Goal: Information Seeking & Learning: Learn about a topic

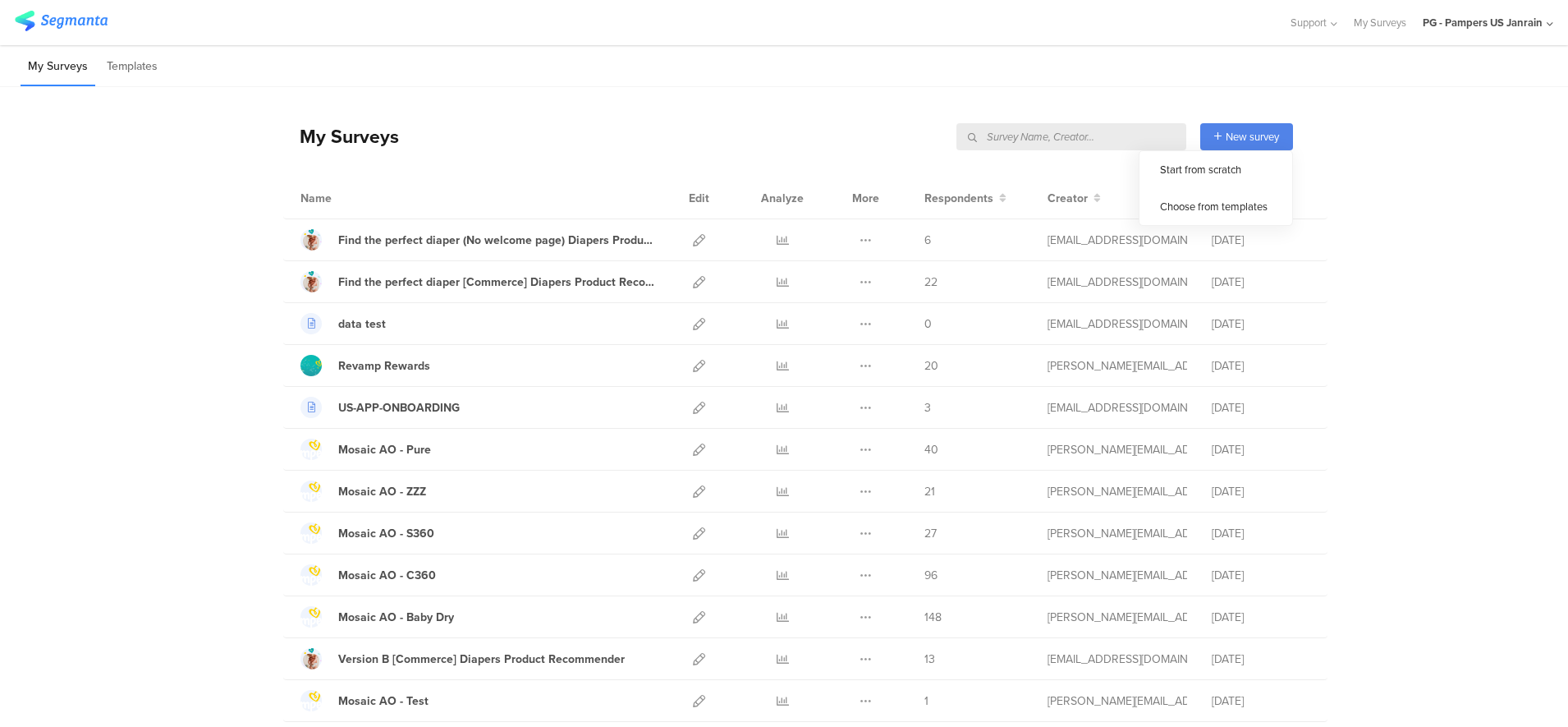
click at [1038, 130] on input "text" at bounding box center [1071, 136] width 230 height 27
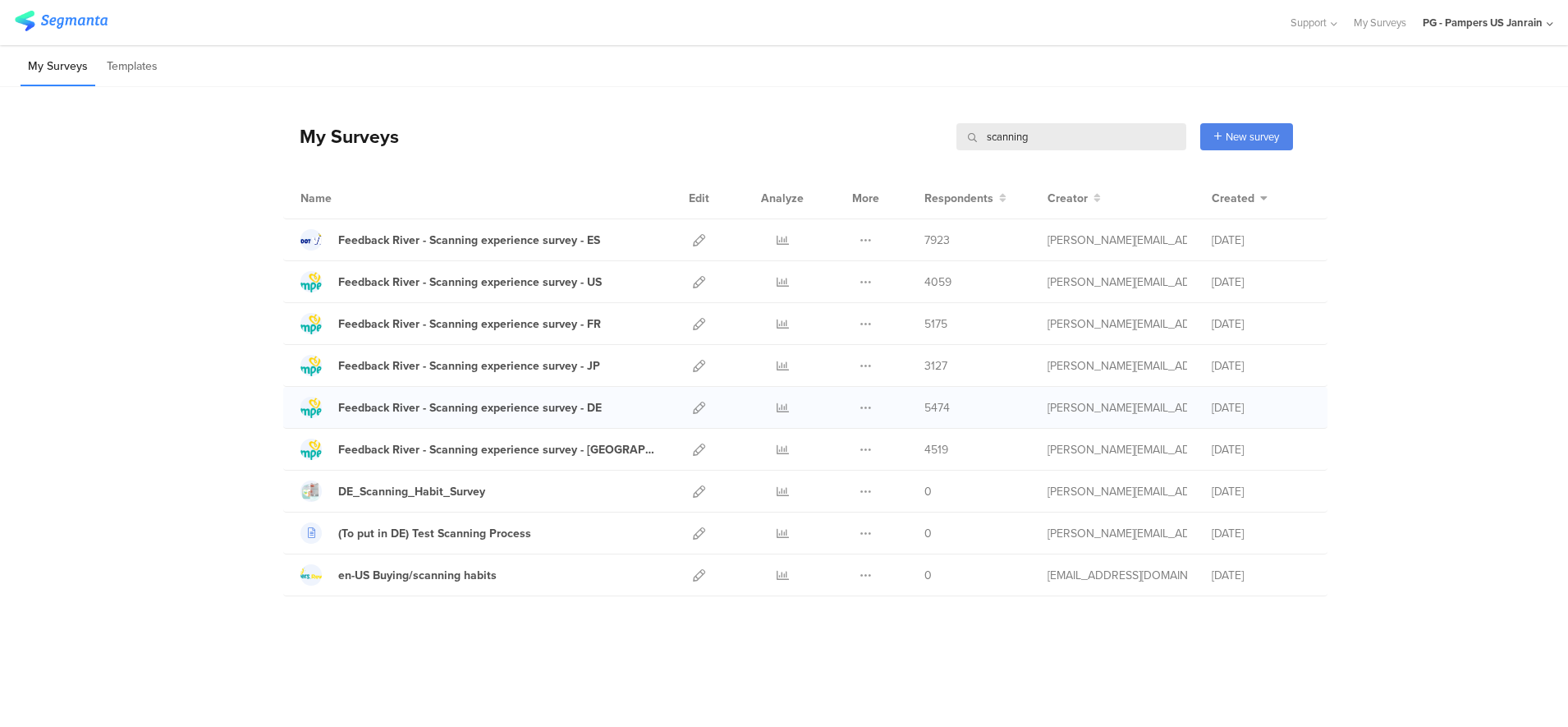
type input "scanning"
click at [775, 412] on div at bounding box center [782, 408] width 49 height 41
click at [783, 412] on icon at bounding box center [783, 408] width 12 height 12
click at [782, 449] on icon at bounding box center [783, 450] width 12 height 12
click at [787, 323] on icon at bounding box center [783, 324] width 12 height 12
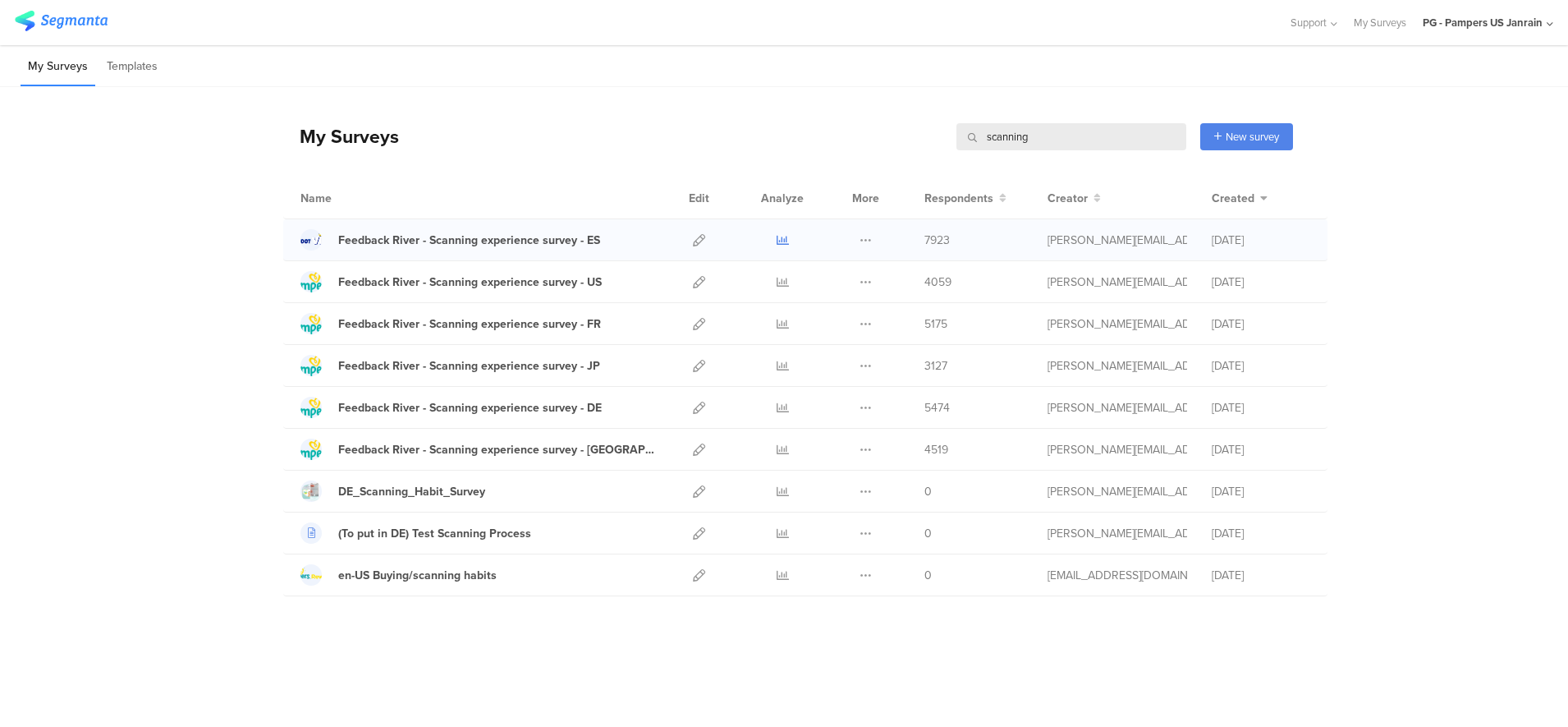
click at [777, 242] on icon at bounding box center [783, 240] width 12 height 12
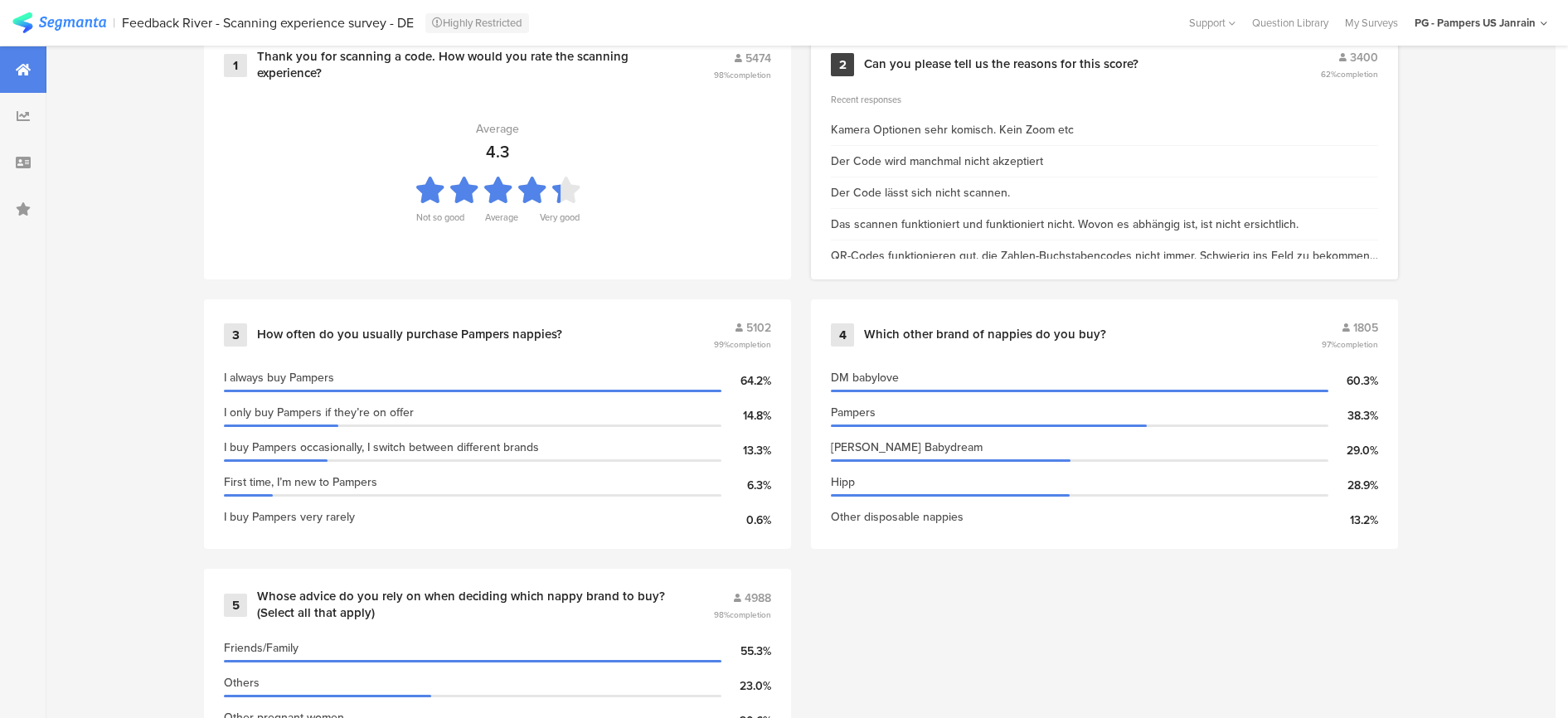
scroll to position [772, 1]
click at [1113, 56] on div "Can you please tell us the reasons for this score?" at bounding box center [1000, 64] width 275 height 17
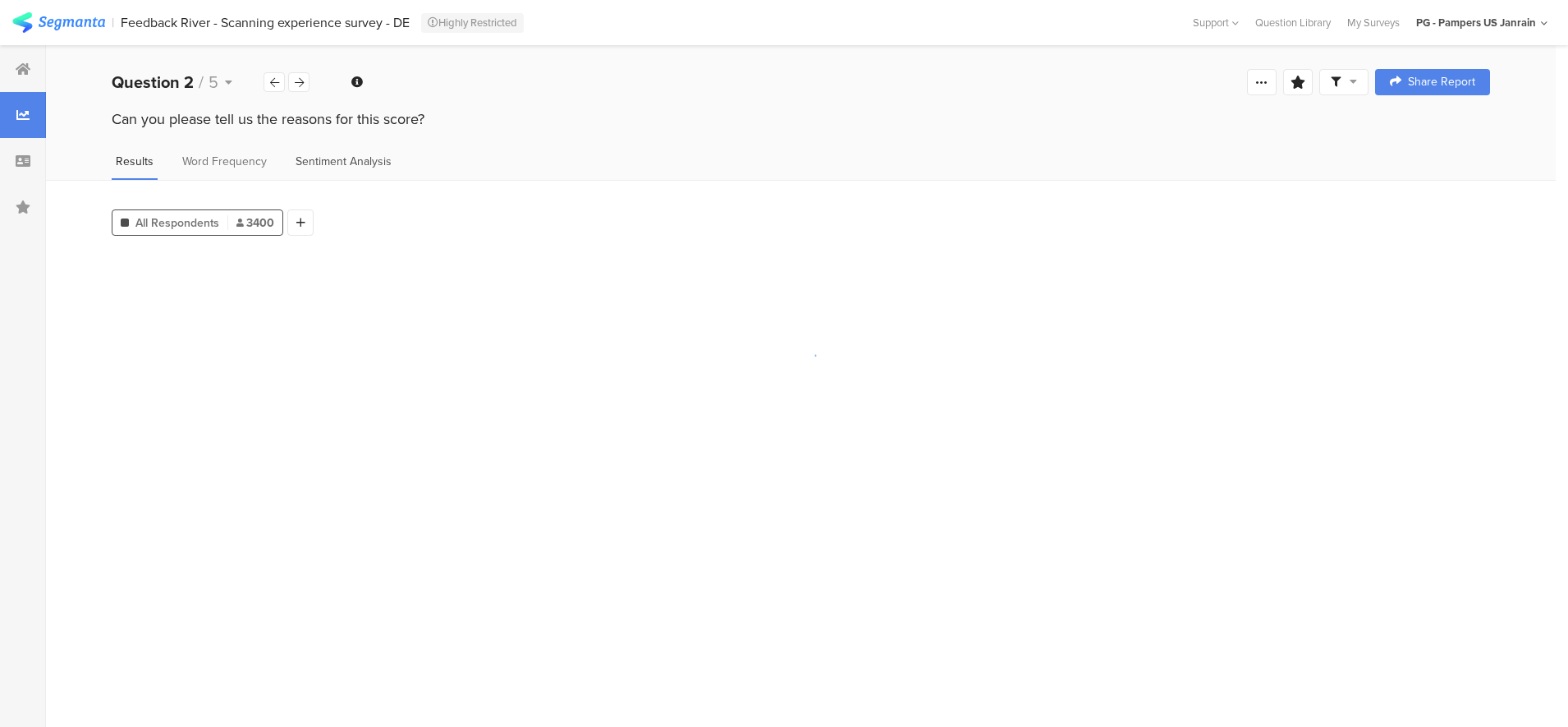
click at [348, 154] on span "Sentiment Analysis" at bounding box center [343, 162] width 96 height 18
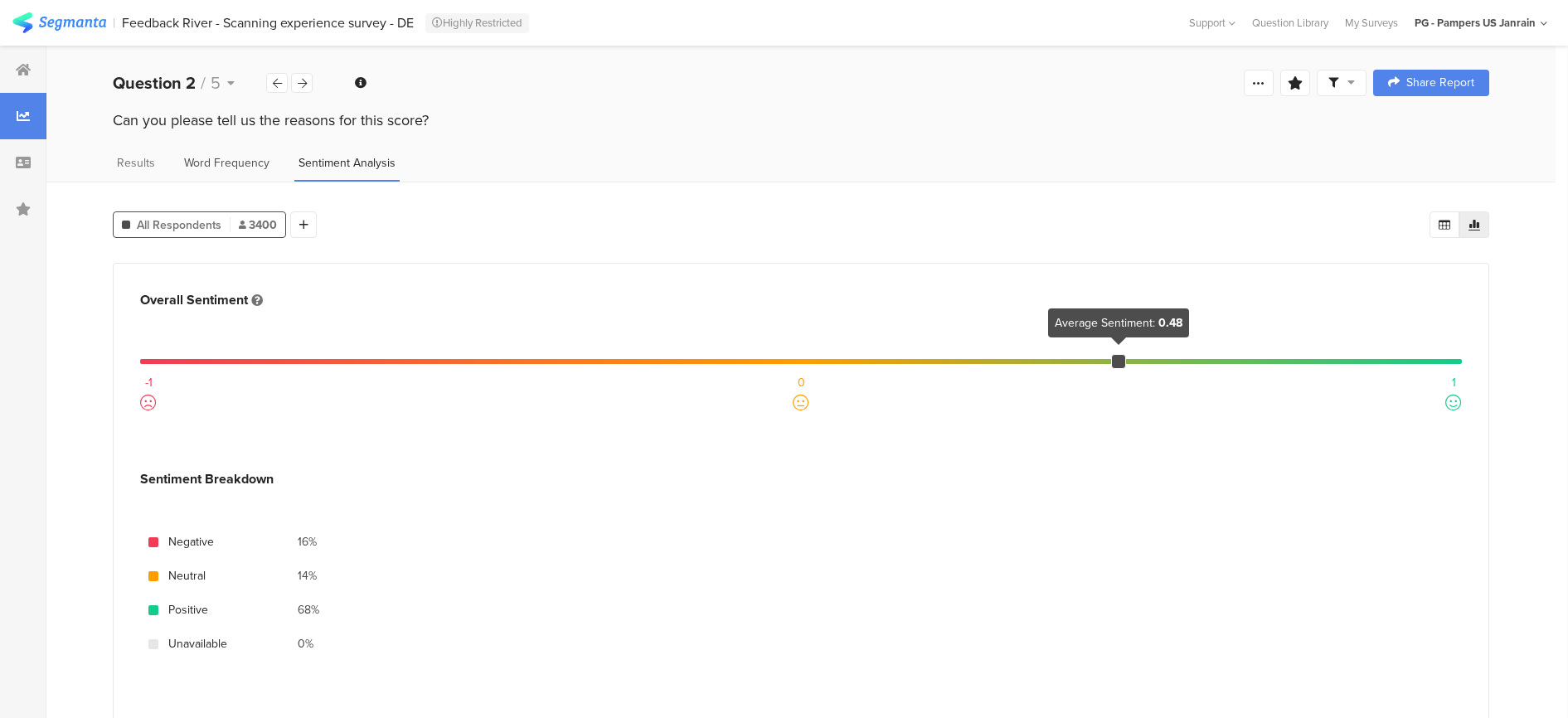
click at [217, 158] on span "Word Frequency" at bounding box center [227, 164] width 85 height 18
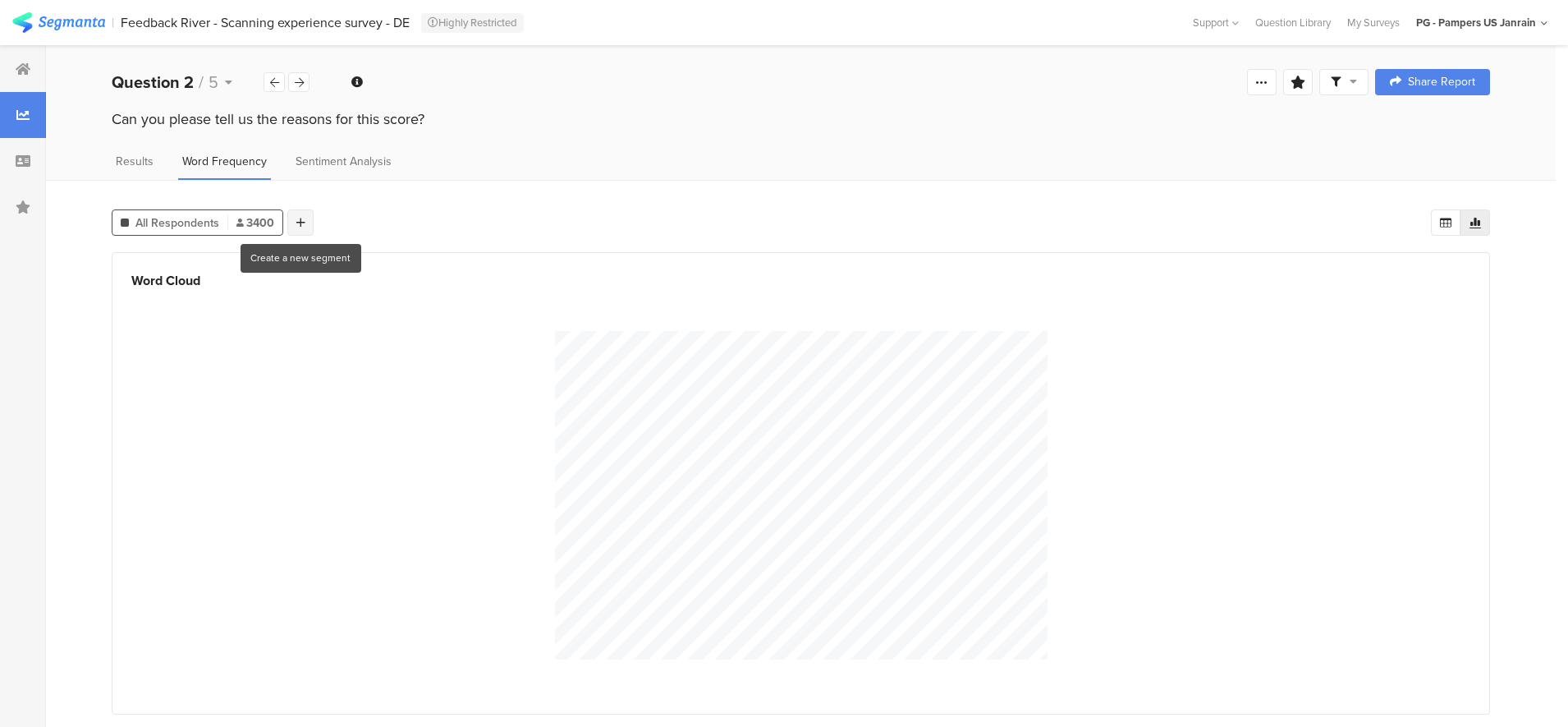
click at [302, 221] on icon at bounding box center [301, 222] width 9 height 11
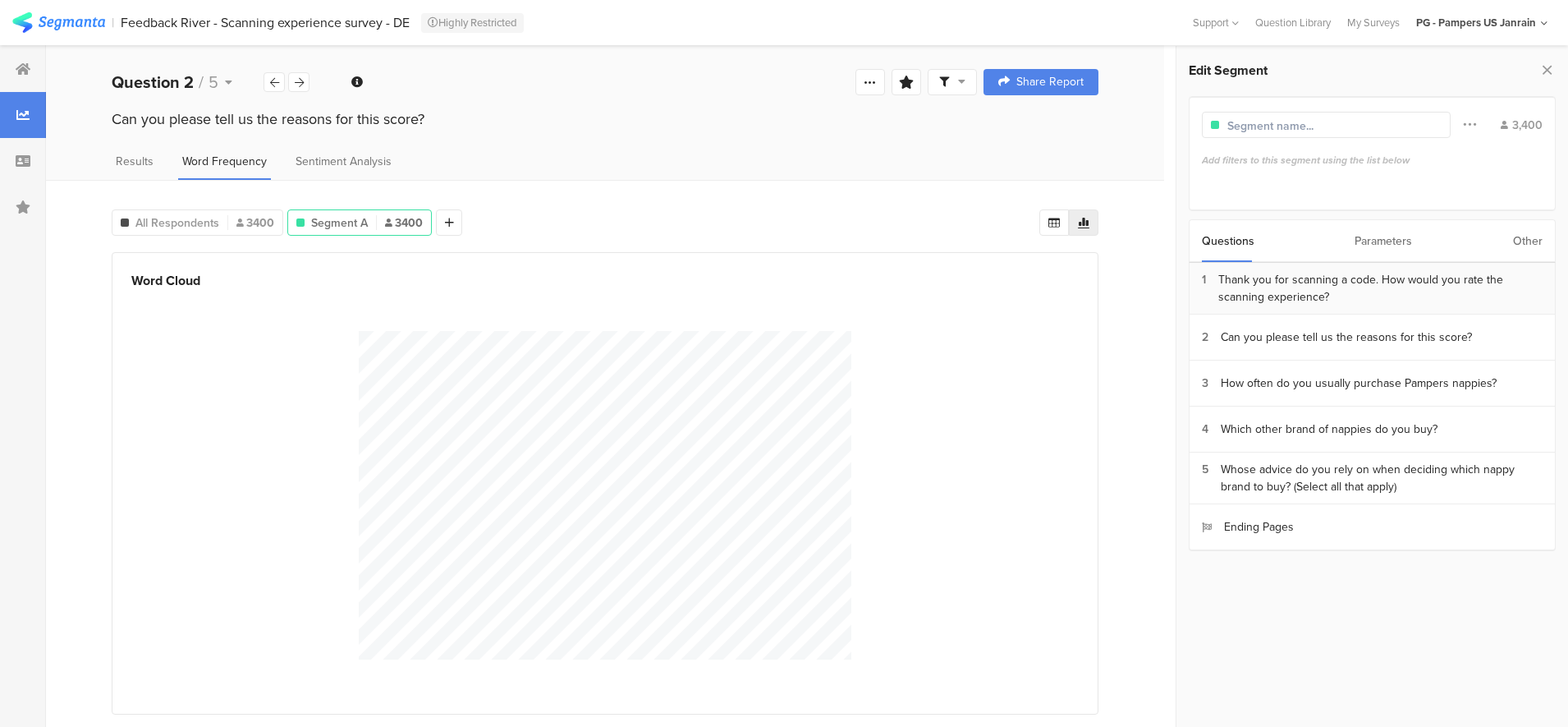
click at [1342, 290] on div "Thank you for scanning a code. How would you rate the scanning experience?" at bounding box center [1381, 288] width 325 height 34
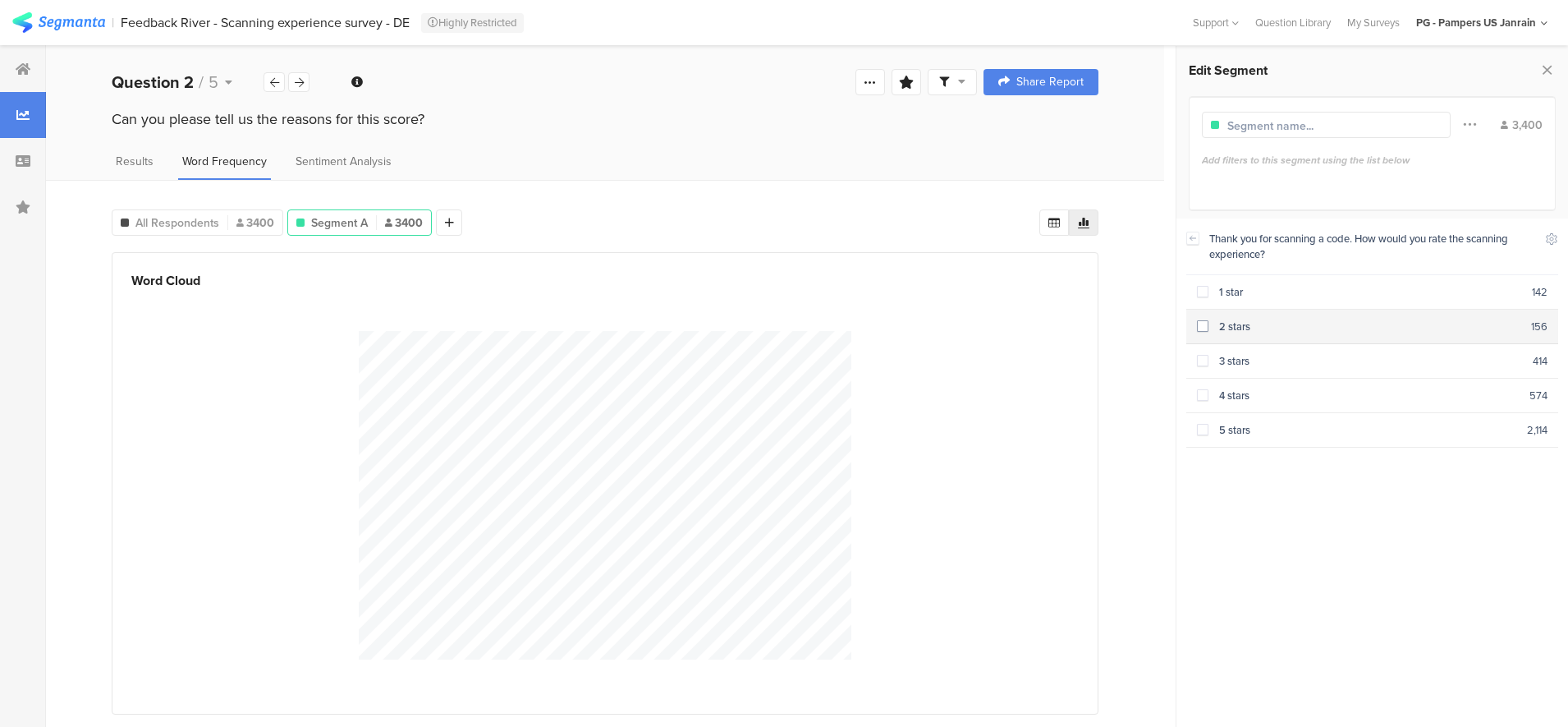
click at [1243, 333] on section "2 stars 156" at bounding box center [1373, 327] width 373 height 34
click at [1256, 280] on section "1 star 142" at bounding box center [1373, 292] width 373 height 34
click at [638, 150] on div "Can you please tell us the reasons for this score?" at bounding box center [604, 135] width 1118 height 53
click at [129, 162] on span "Results" at bounding box center [135, 162] width 38 height 18
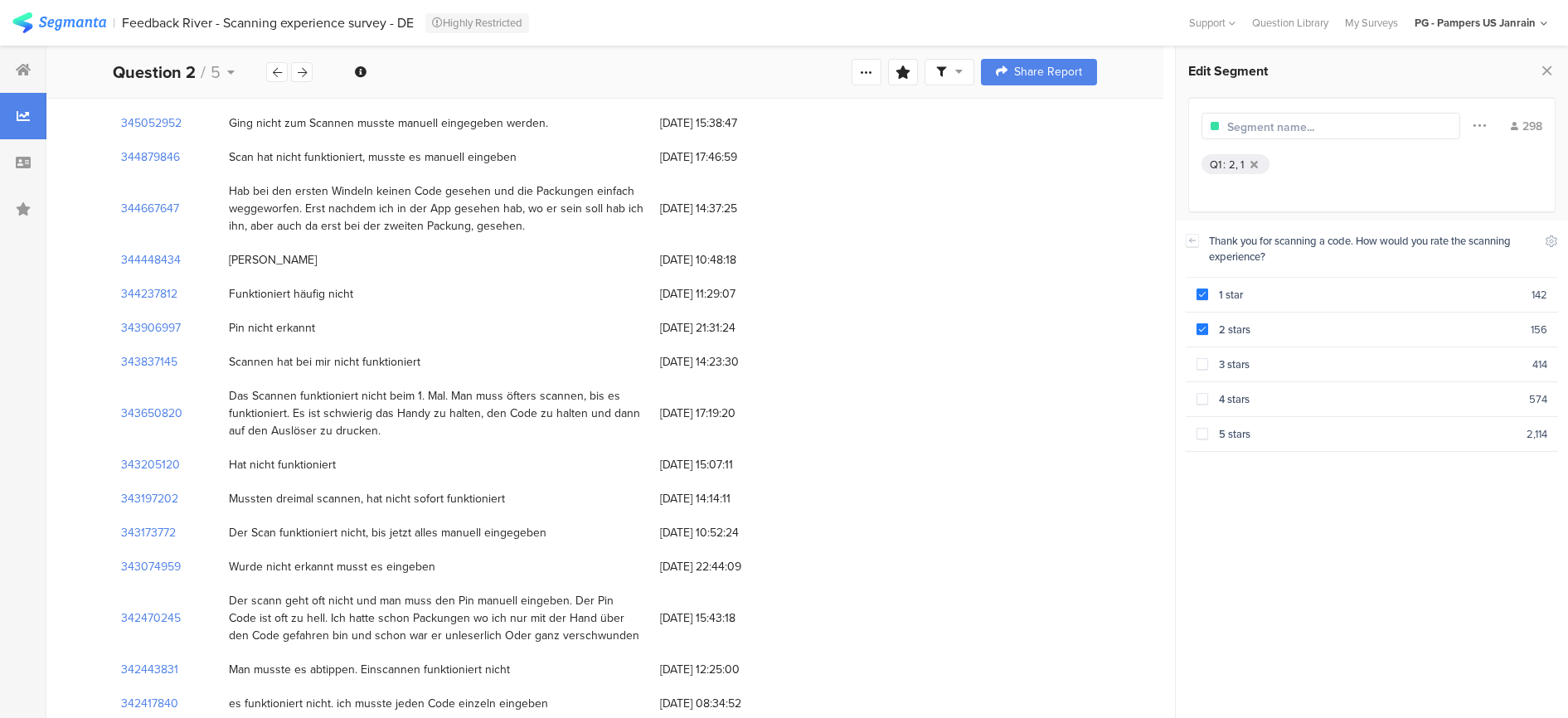
scroll to position [10692, 0]
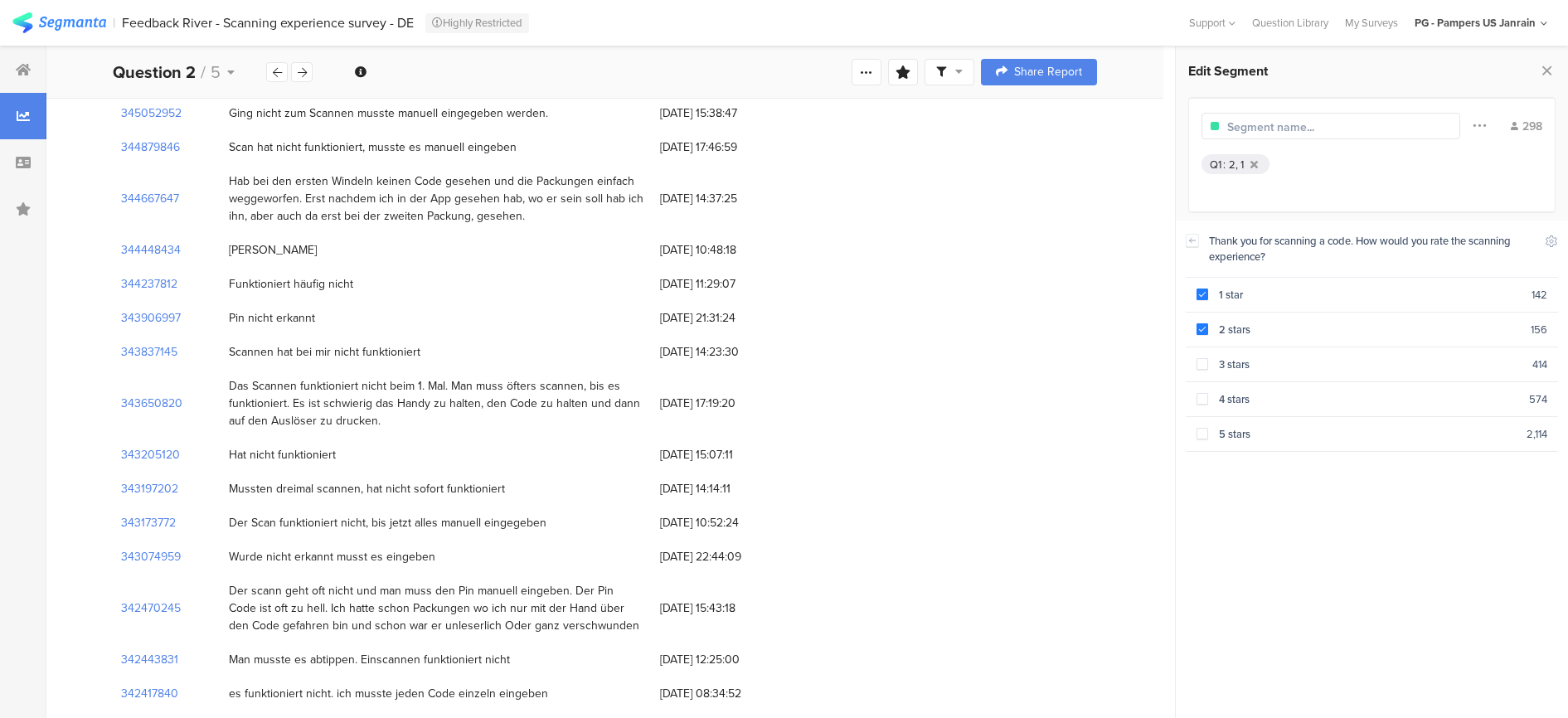
drag, startPoint x: 231, startPoint y: 290, endPoint x: 859, endPoint y: 787, distance: 800.9
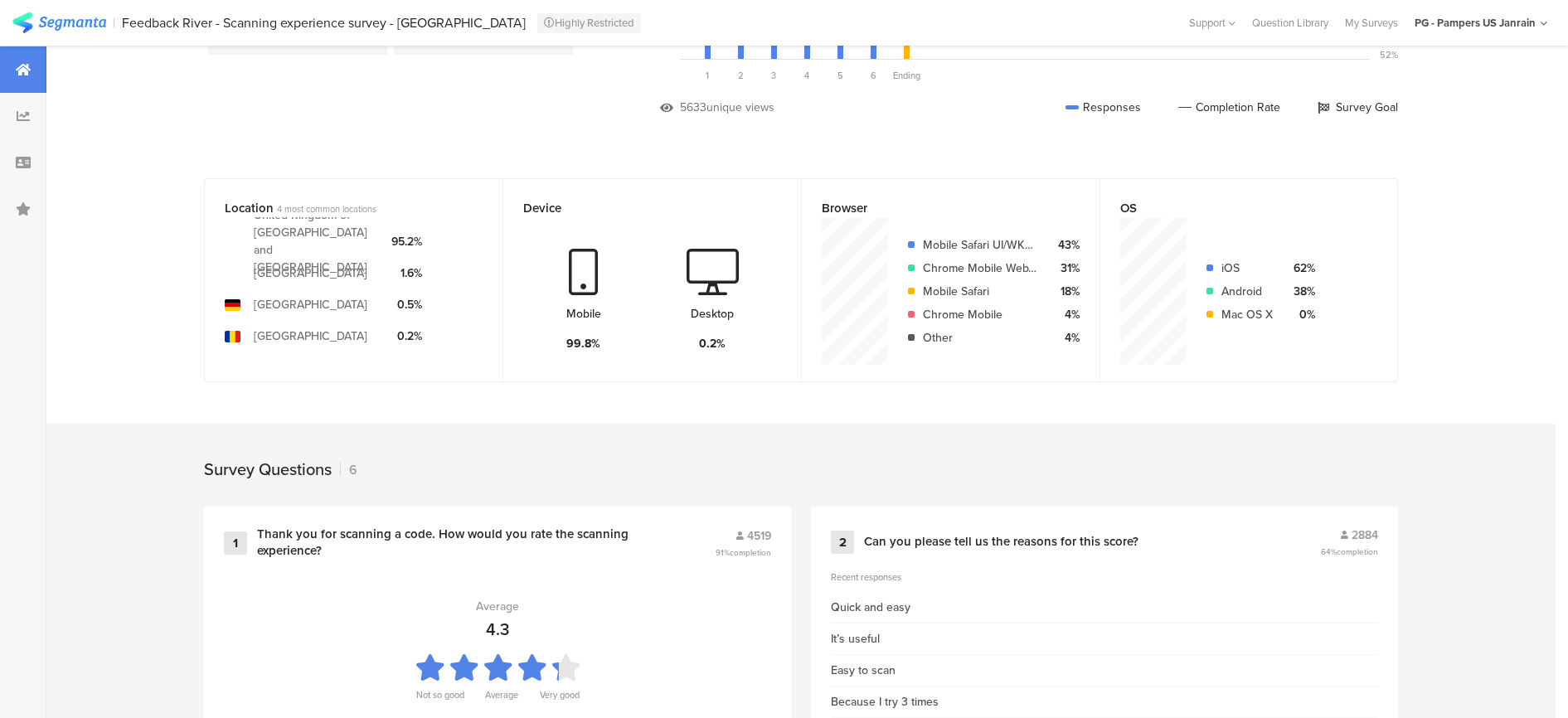
scroll to position [518, 0]
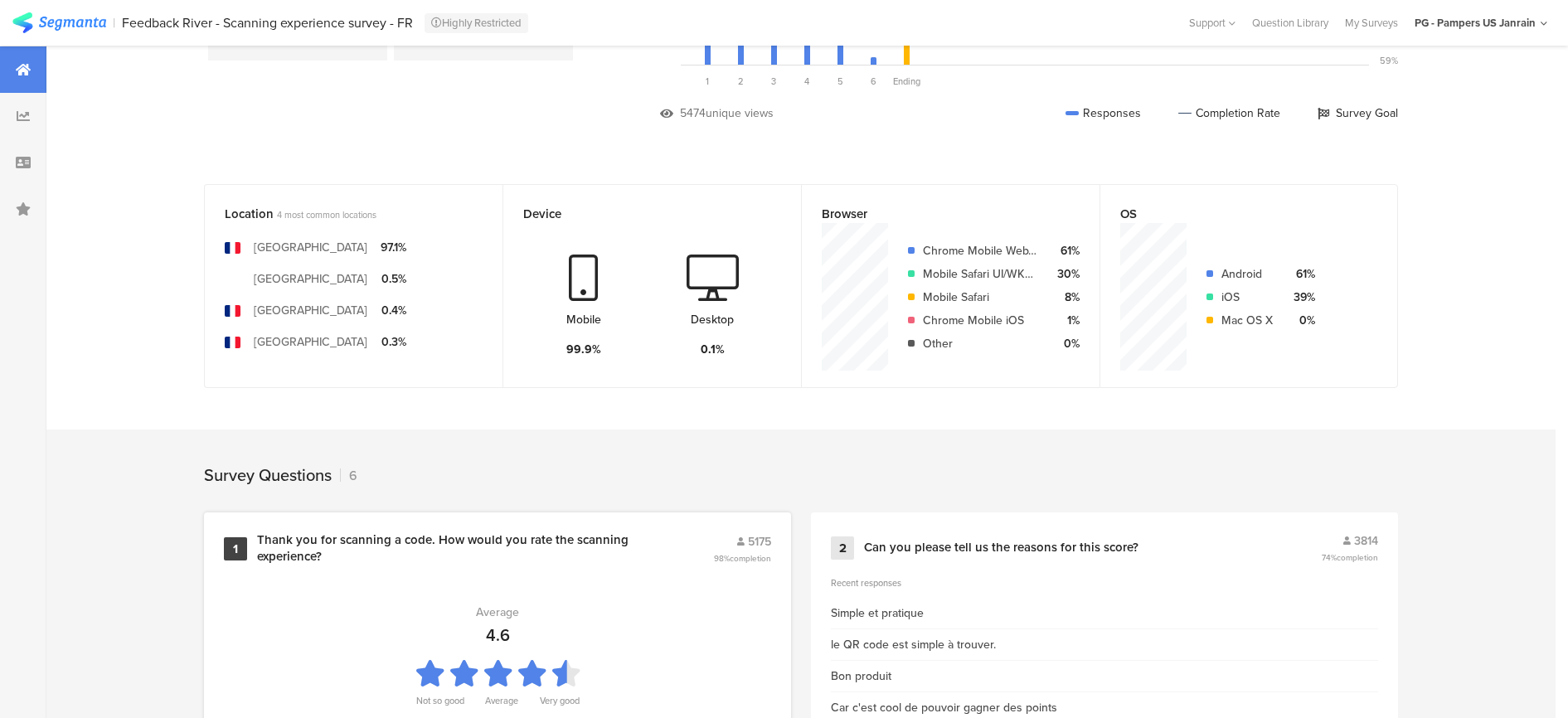
scroll to position [385, 0]
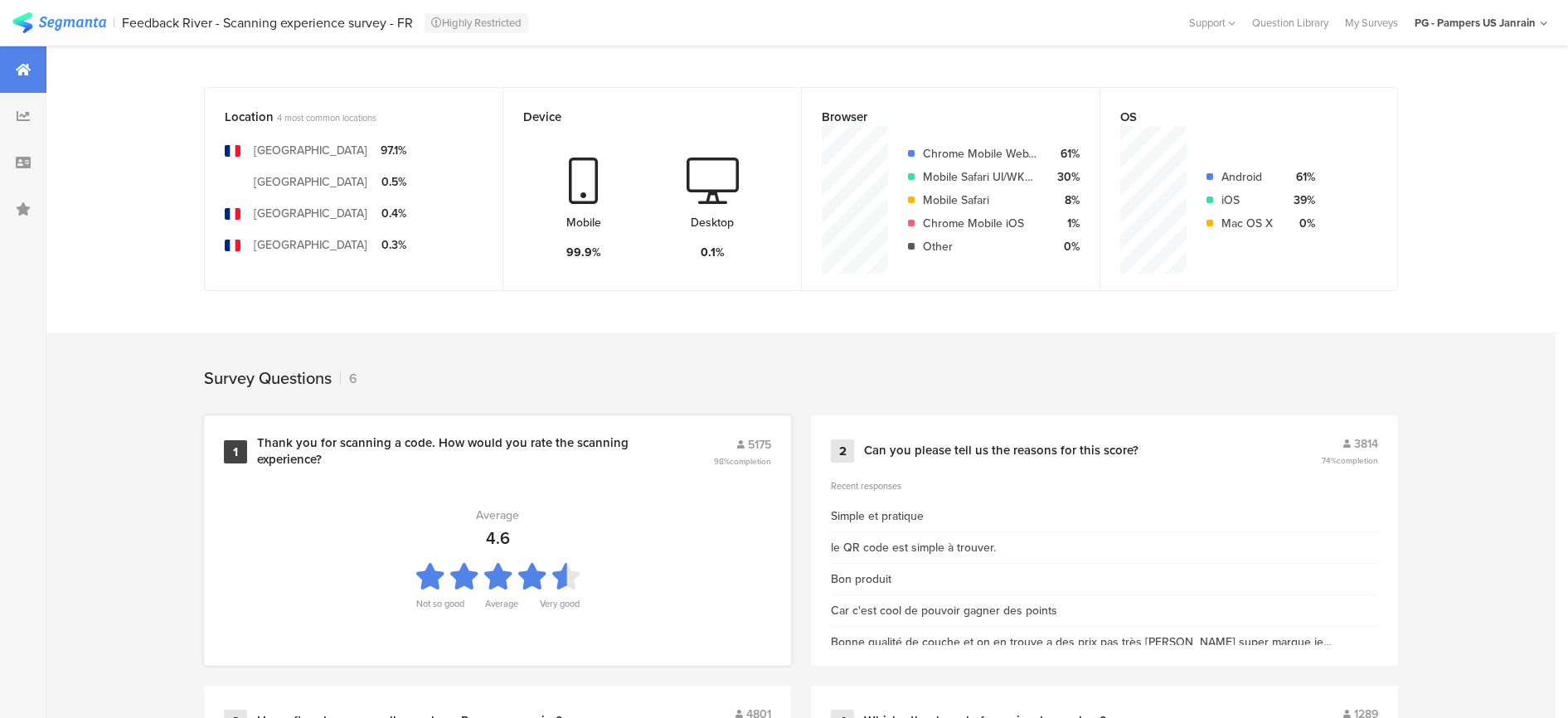
click at [562, 448] on div "Thank you for scanning a code. How would you rate the scanning experience?" at bounding box center [465, 451] width 416 height 32
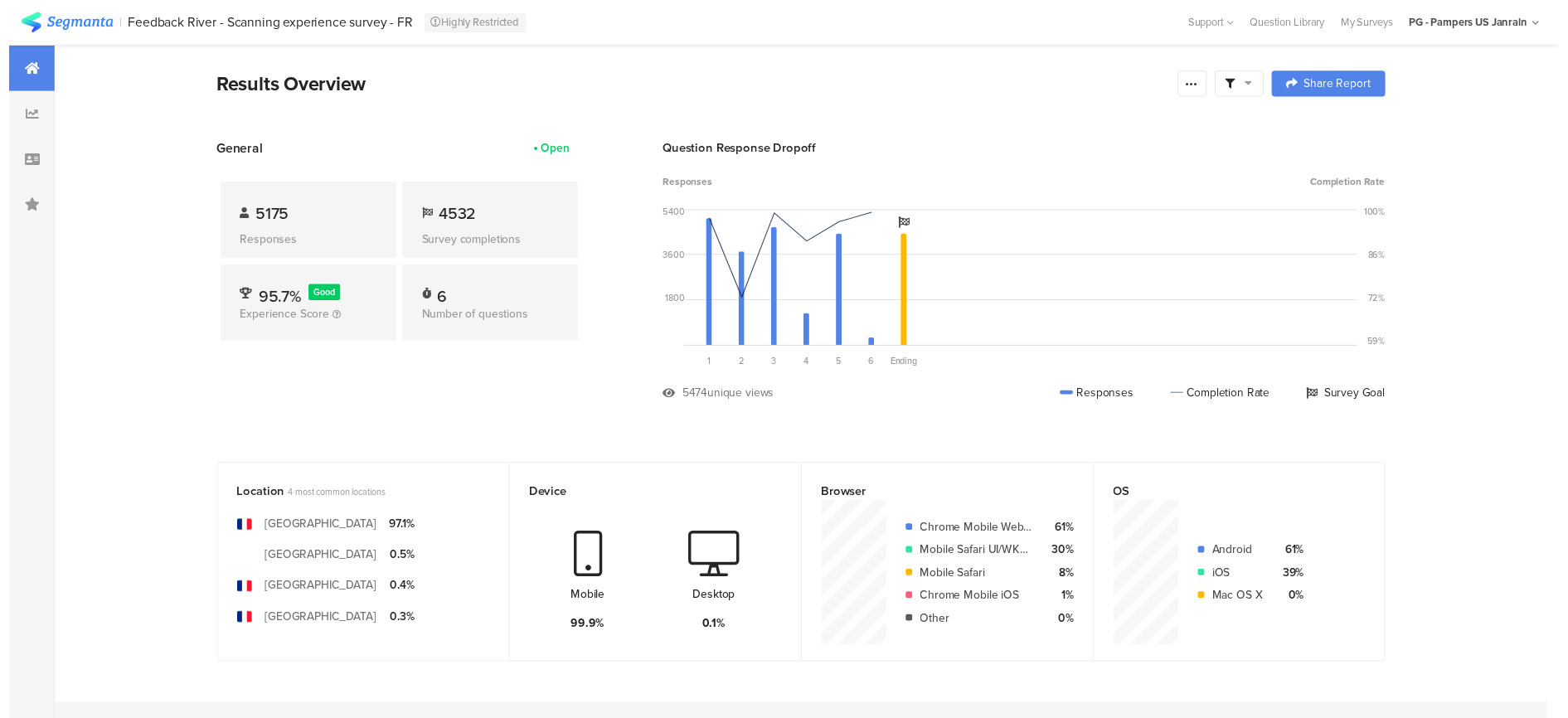
scroll to position [385, 0]
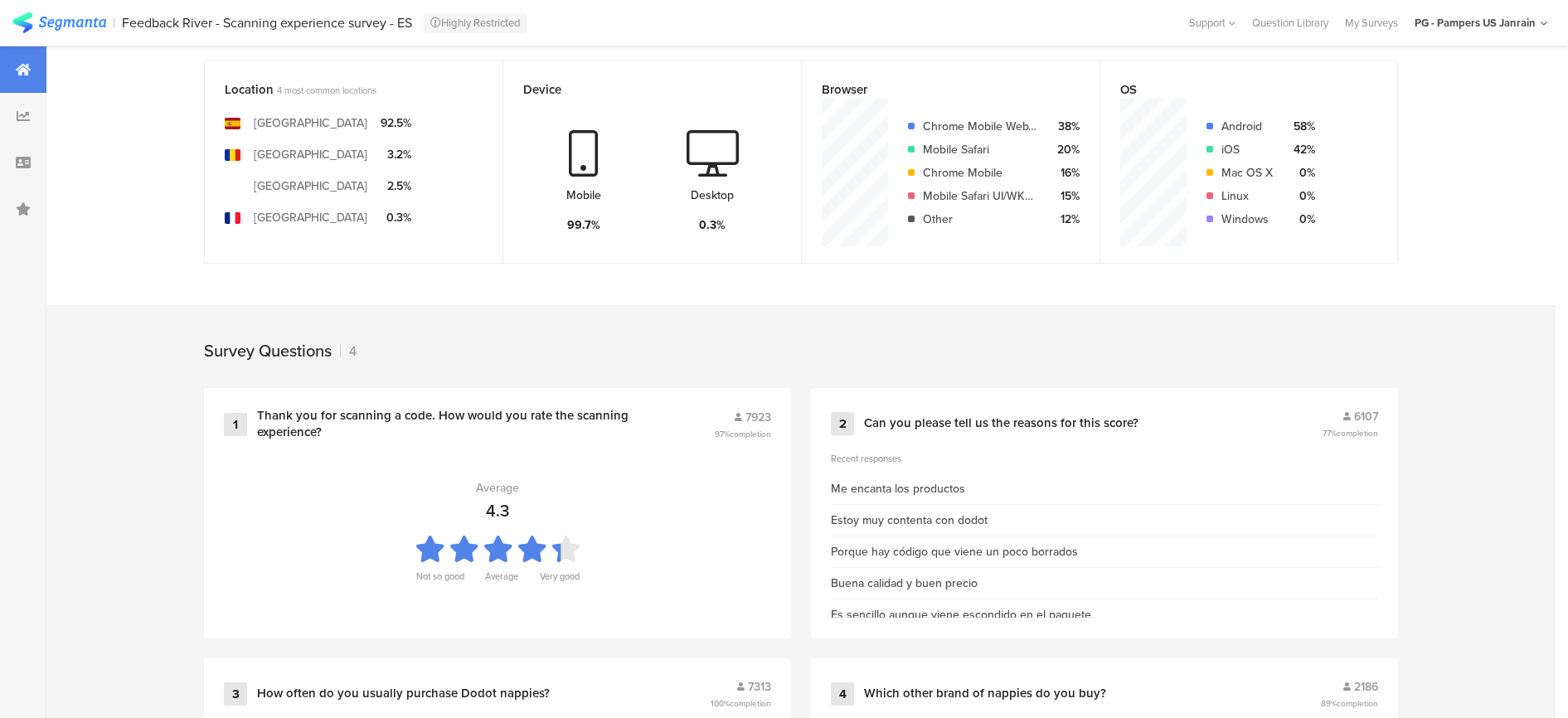
scroll to position [518, 0]
